Goal: Transaction & Acquisition: Book appointment/travel/reservation

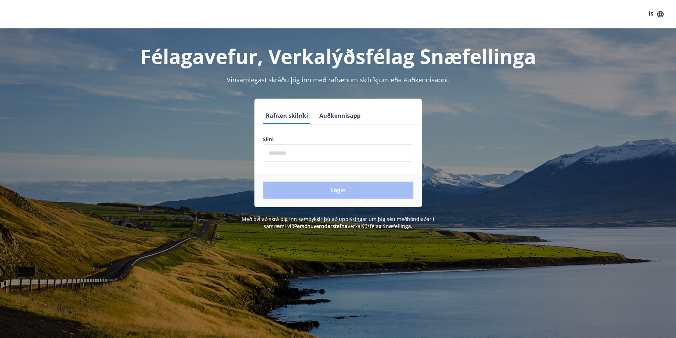
click at [318, 152] on input "phone" at bounding box center [338, 152] width 150 height 17
type input "********"
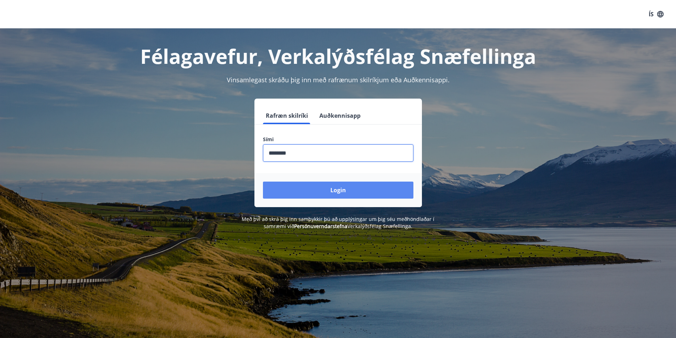
click at [308, 188] on button "Login" at bounding box center [338, 190] width 150 height 17
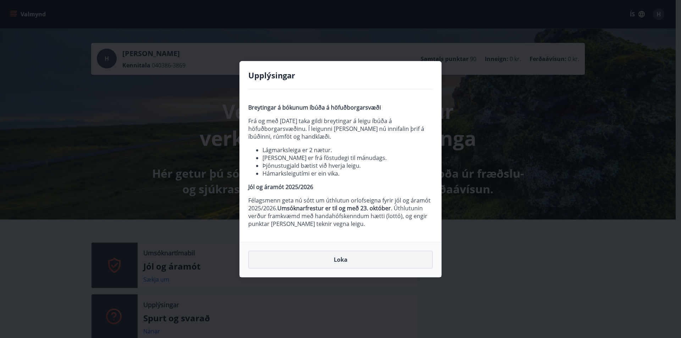
click at [327, 256] on button "Loka" at bounding box center [340, 260] width 185 height 18
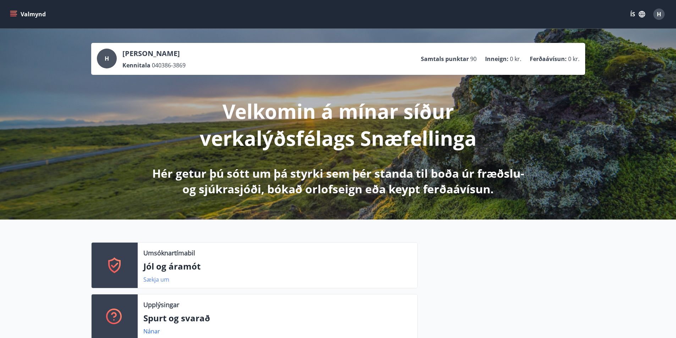
click at [155, 279] on link "Sækja um" at bounding box center [156, 280] width 26 height 8
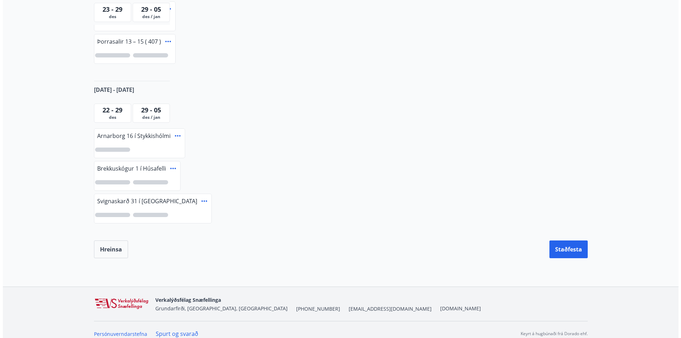
scroll to position [322, 0]
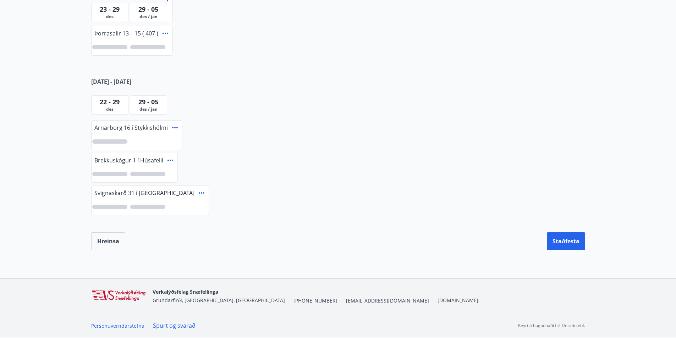
click at [156, 99] on span "29 - 05" at bounding box center [148, 102] width 20 height 9
click at [199, 193] on icon at bounding box center [202, 192] width 6 height 1
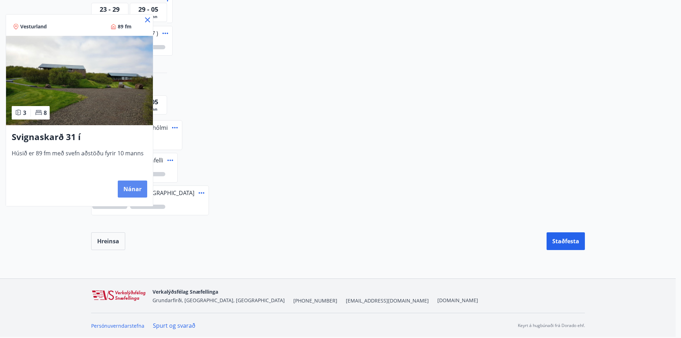
click at [135, 189] on button "Nánar" at bounding box center [132, 189] width 29 height 17
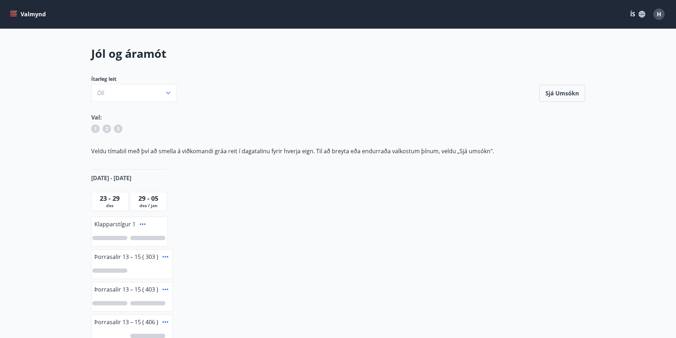
scroll to position [322, 0]
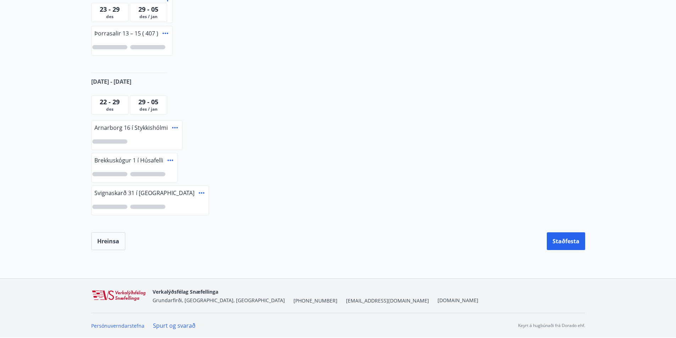
click at [107, 208] on div at bounding box center [109, 207] width 35 height 4
click at [154, 103] on span "29 - 05" at bounding box center [148, 102] width 20 height 9
click at [114, 103] on span "22 - 29" at bounding box center [110, 102] width 20 height 9
click at [155, 102] on span "29 - 05" at bounding box center [148, 102] width 20 height 9
click at [160, 202] on div "1" at bounding box center [150, 207] width 117 height 16
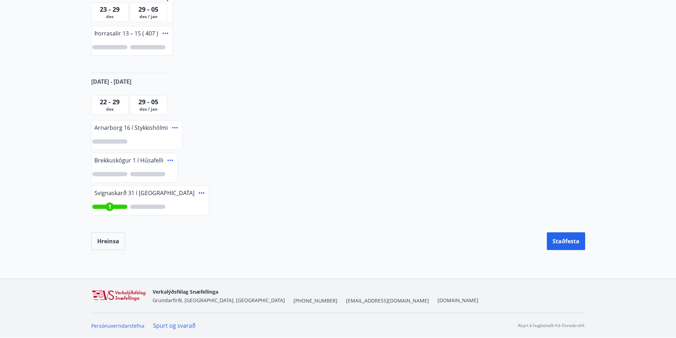
click at [160, 207] on div at bounding box center [147, 207] width 35 height 4
click at [103, 207] on div "1" at bounding box center [109, 207] width 35 height 4
click at [116, 205] on div at bounding box center [109, 207] width 35 height 4
click at [138, 208] on div "1" at bounding box center [147, 207] width 35 height 4
click at [110, 205] on span "1" at bounding box center [109, 207] width 3 height 8
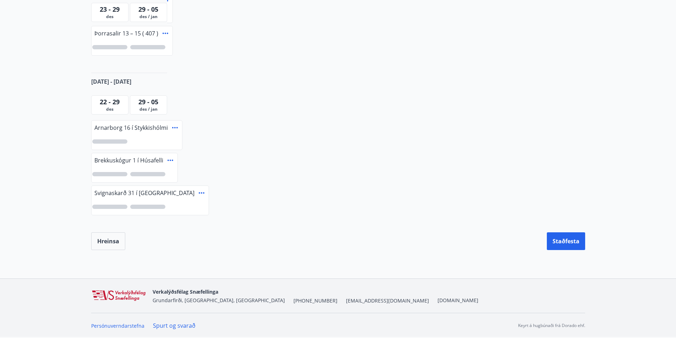
scroll to position [0, 0]
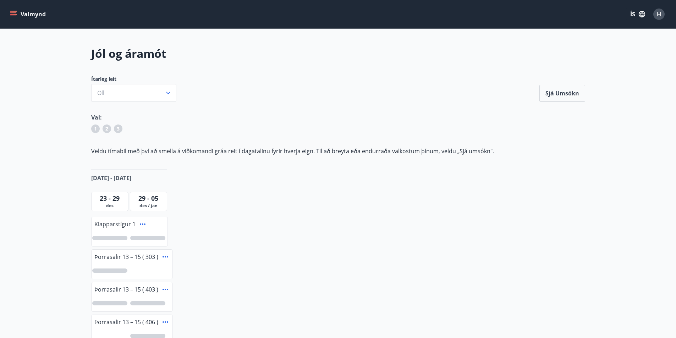
click at [12, 18] on button "Valmynd" at bounding box center [29, 14] width 40 height 13
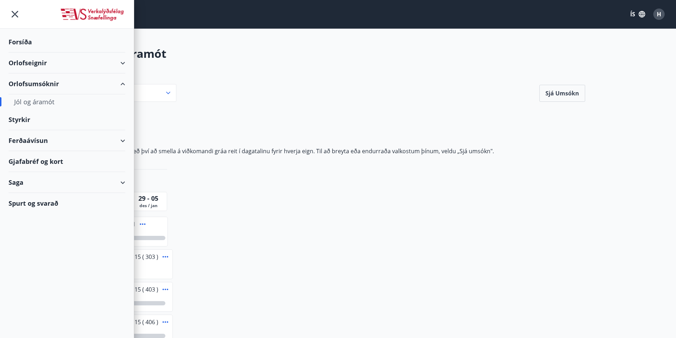
click at [31, 67] on div "Orlofseignir" at bounding box center [67, 63] width 117 height 21
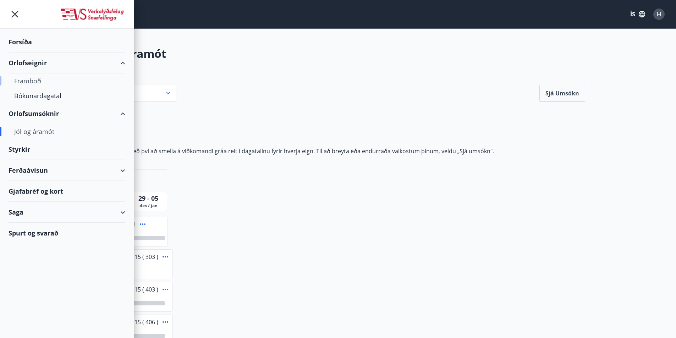
click at [32, 85] on div "Framboð" at bounding box center [66, 80] width 105 height 15
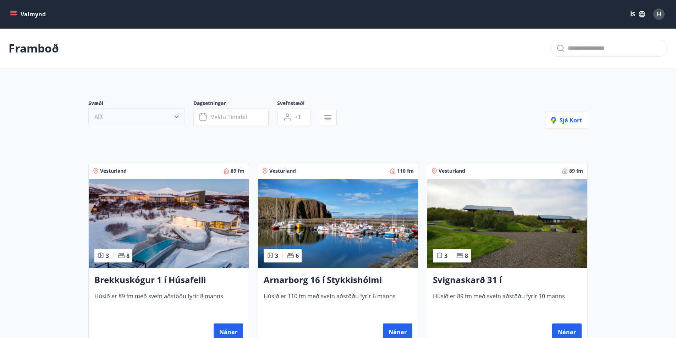
click at [179, 119] on icon "button" at bounding box center [176, 116] width 7 height 7
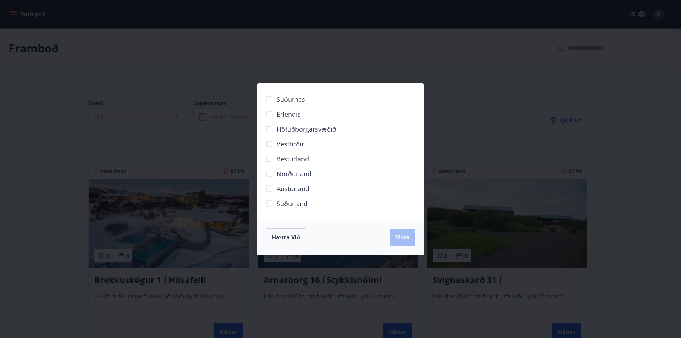
click at [289, 158] on span "Vesturland" at bounding box center [293, 158] width 32 height 9
click at [403, 237] on span "Vista" at bounding box center [403, 238] width 14 height 8
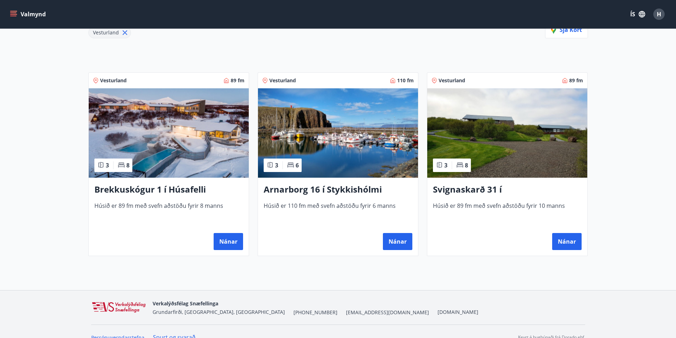
scroll to position [119, 0]
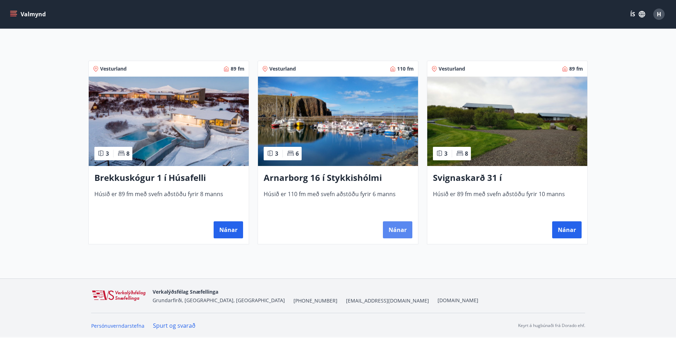
click at [400, 234] on button "Nánar" at bounding box center [397, 229] width 29 height 17
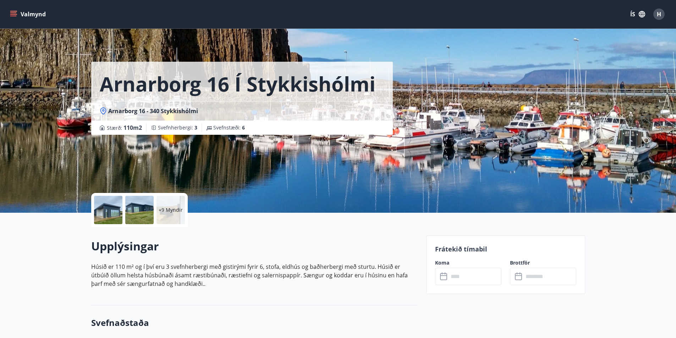
click at [106, 213] on div at bounding box center [108, 210] width 28 height 28
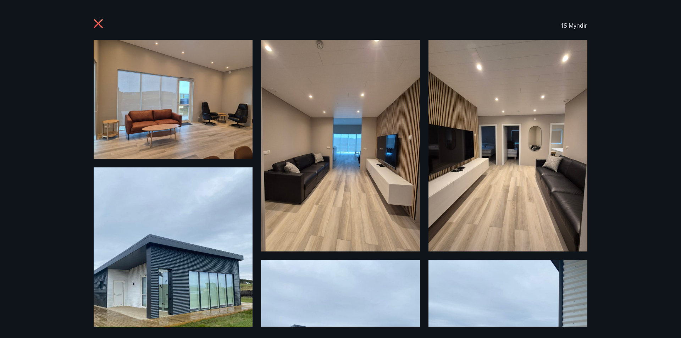
click at [99, 25] on icon at bounding box center [98, 23] width 9 height 9
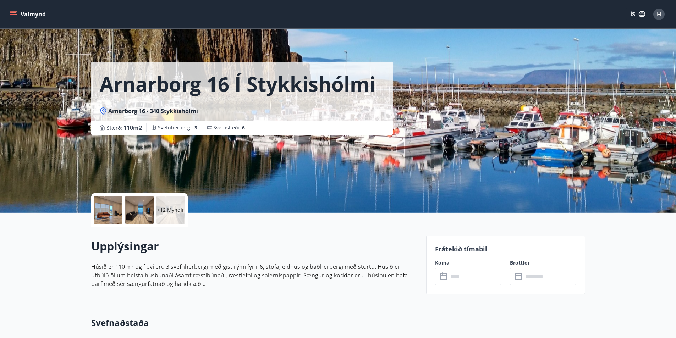
scroll to position [177, 0]
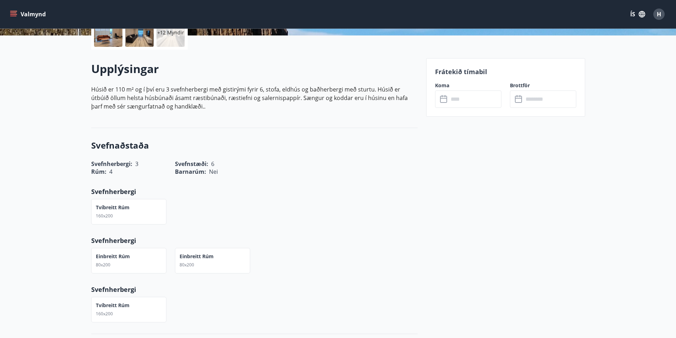
click at [469, 103] on input "text" at bounding box center [475, 98] width 53 height 17
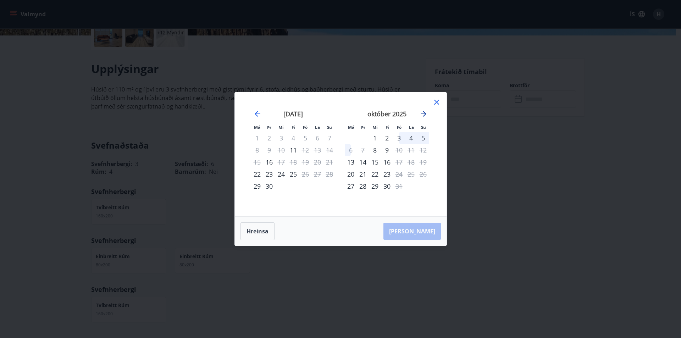
click at [426, 116] on icon "Move forward to switch to the next month." at bounding box center [423, 114] width 9 height 9
click at [438, 102] on icon at bounding box center [437, 102] width 9 height 9
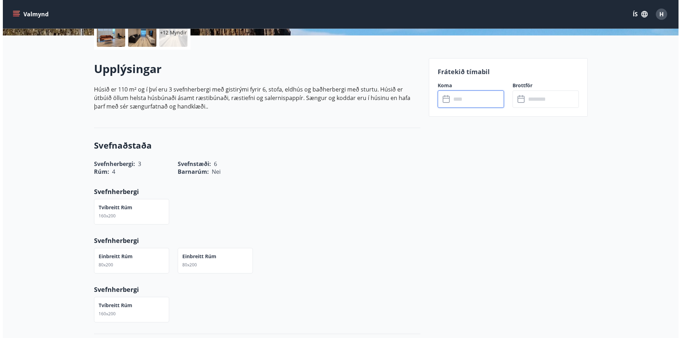
scroll to position [0, 0]
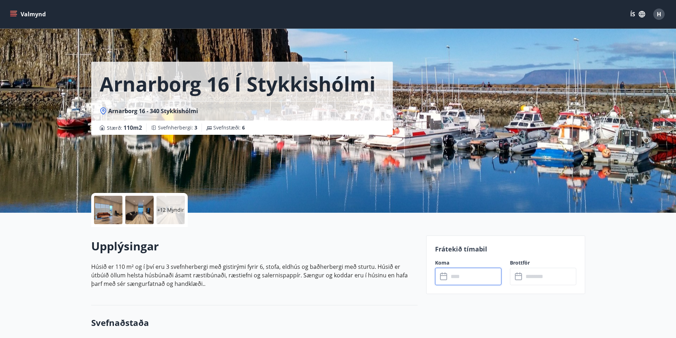
click at [160, 215] on div "+12 Myndir" at bounding box center [171, 210] width 28 height 28
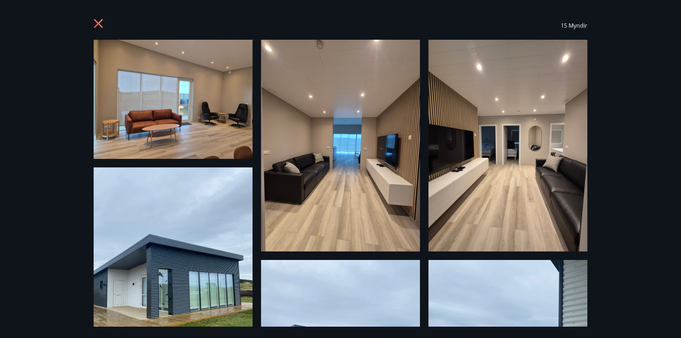
click at [98, 28] on icon at bounding box center [99, 24] width 11 height 11
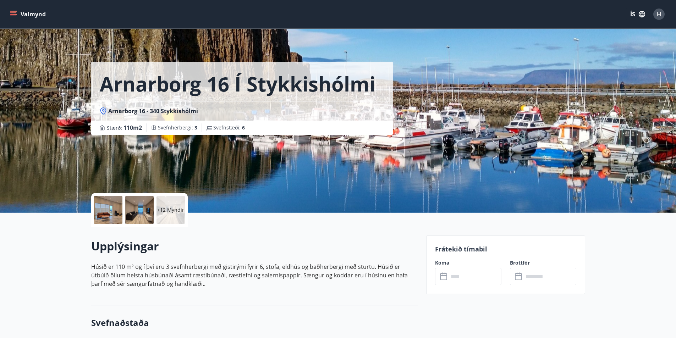
click at [467, 278] on input "text" at bounding box center [475, 276] width 53 height 17
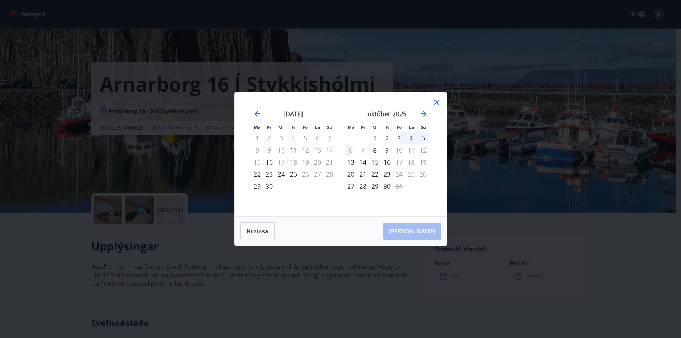
click at [400, 138] on div "3" at bounding box center [399, 138] width 12 height 12
click at [424, 136] on div "5" at bounding box center [423, 138] width 12 height 12
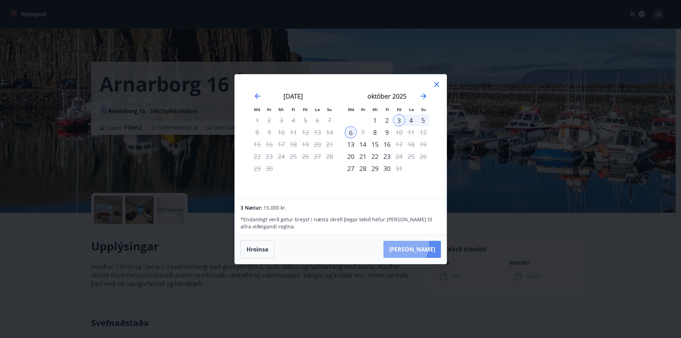
click at [427, 245] on button "Taka Frá" at bounding box center [412, 249] width 57 height 17
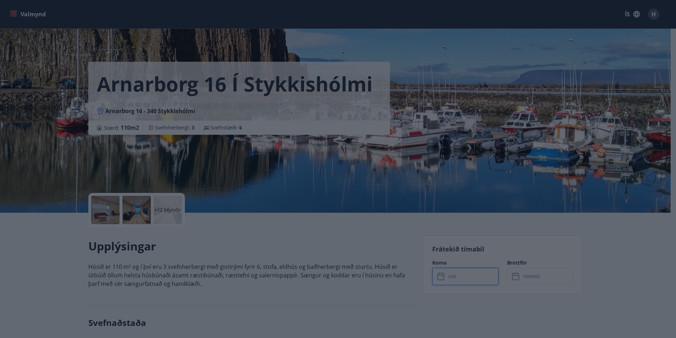
type input "******"
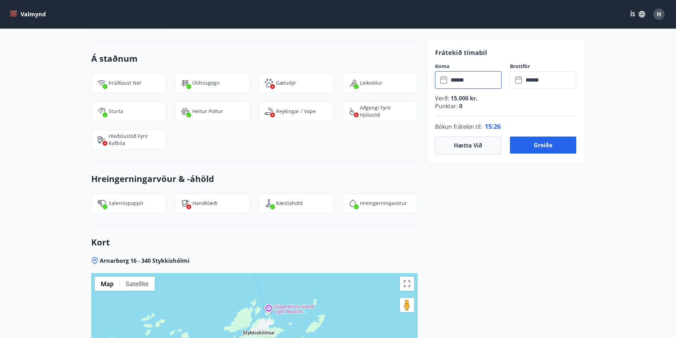
scroll to position [910, 0]
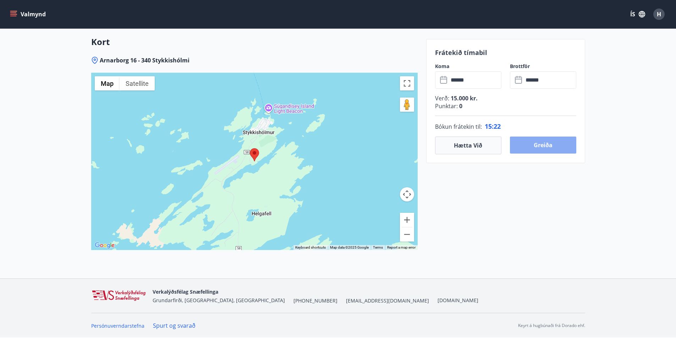
click at [561, 138] on button "Greiða" at bounding box center [543, 145] width 66 height 17
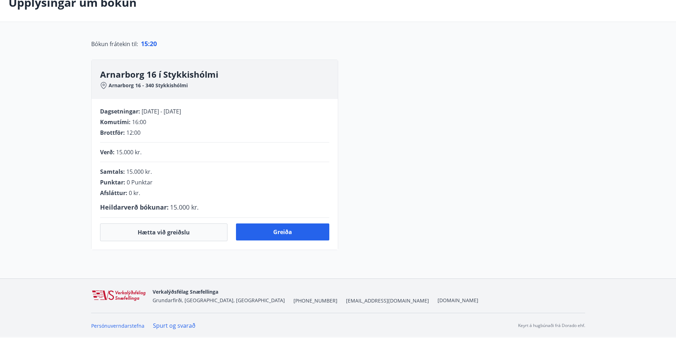
scroll to position [131, 0]
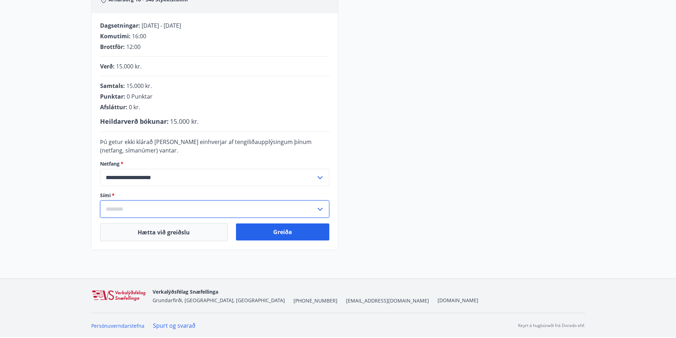
click at [136, 214] on input "text" at bounding box center [208, 209] width 216 height 17
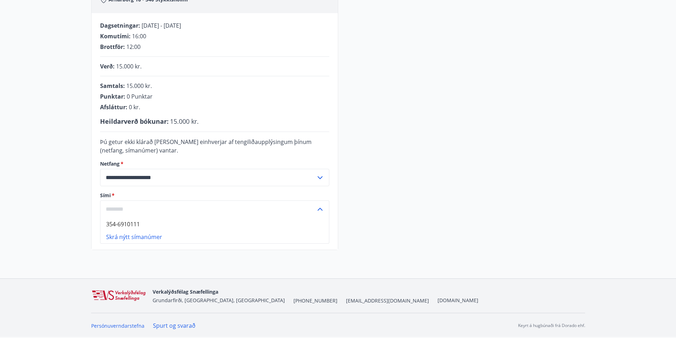
click at [136, 225] on li "354-6910111" at bounding box center [214, 224] width 229 height 13
type input "**********"
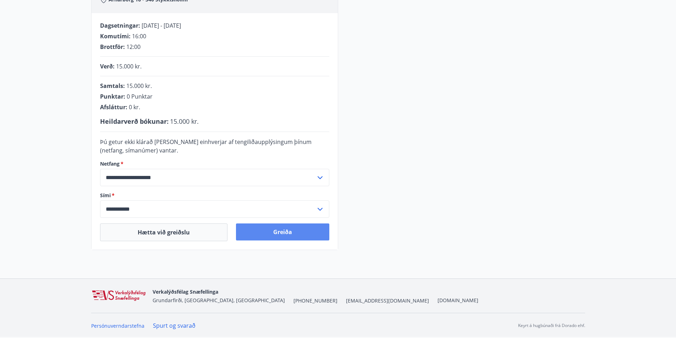
click at [303, 229] on button "Greiða" at bounding box center [282, 232] width 93 height 17
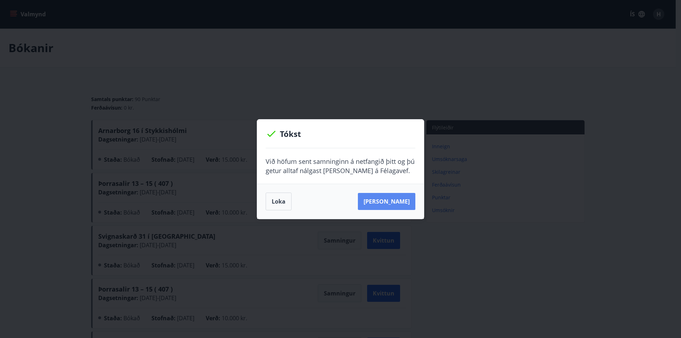
drag, startPoint x: 392, startPoint y: 205, endPoint x: 389, endPoint y: 203, distance: 4.0
click at [391, 205] on button "[PERSON_NAME]" at bounding box center [386, 201] width 57 height 17
click at [282, 201] on button "Loka" at bounding box center [279, 202] width 26 height 18
